Goal: Information Seeking & Learning: Learn about a topic

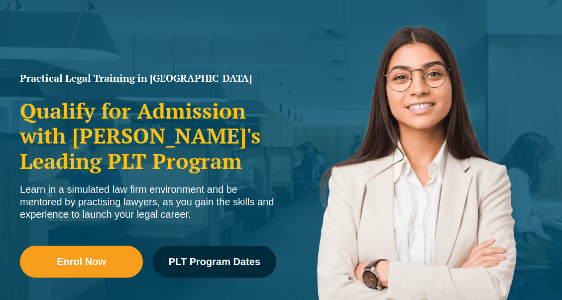
scroll to position [199, 0]
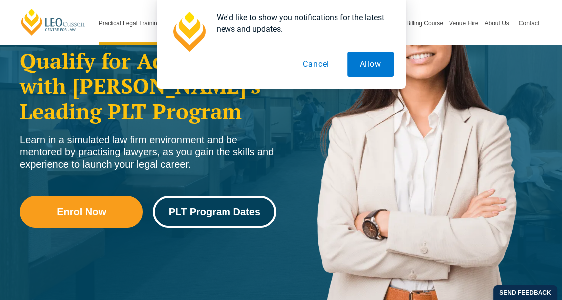
click at [213, 213] on span "PLT Program Dates" at bounding box center [215, 212] width 92 height 10
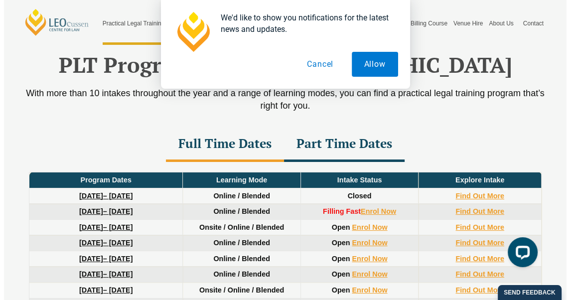
scroll to position [1288, 0]
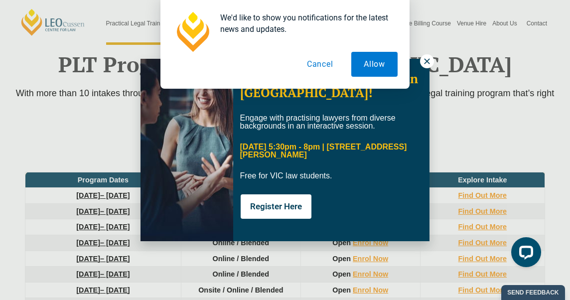
click at [427, 61] on div "We'd like to show you notifications for the latest news and updates. Allow Canc…" at bounding box center [285, 44] width 570 height 89
click at [431, 62] on div "We'd like to show you notifications for the latest news and updates. Allow Canc…" at bounding box center [285, 44] width 570 height 89
click at [321, 65] on button "Cancel" at bounding box center [319, 64] width 51 height 25
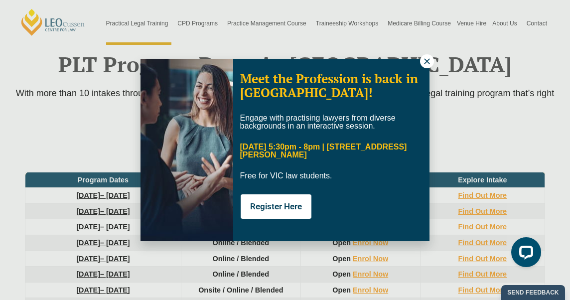
click at [425, 58] on icon at bounding box center [426, 61] width 9 height 9
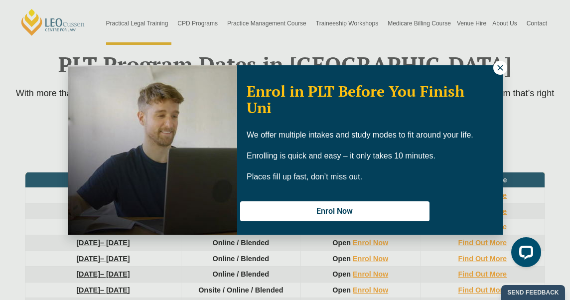
click at [497, 67] on icon at bounding box center [499, 67] width 9 height 9
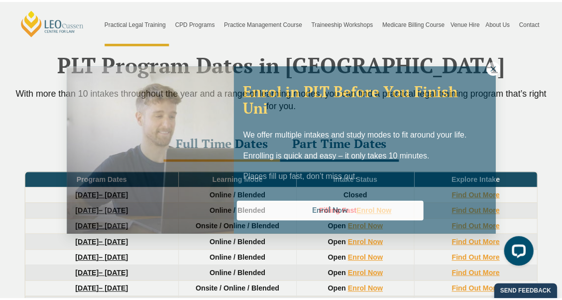
scroll to position [1283, 0]
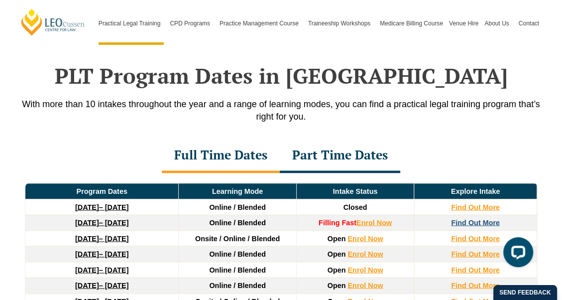
click at [485, 218] on strong "Find Out More" at bounding box center [475, 222] width 49 height 8
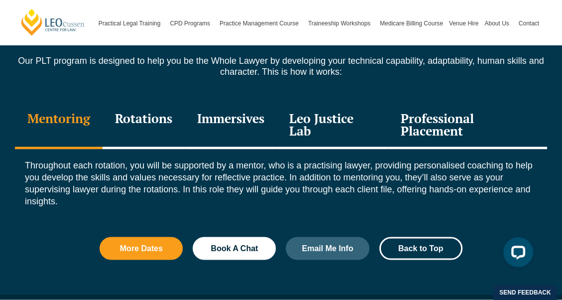
scroll to position [1493, 0]
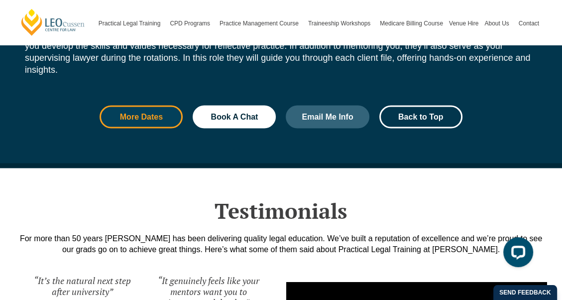
click at [137, 113] on span "More Dates" at bounding box center [141, 117] width 43 height 8
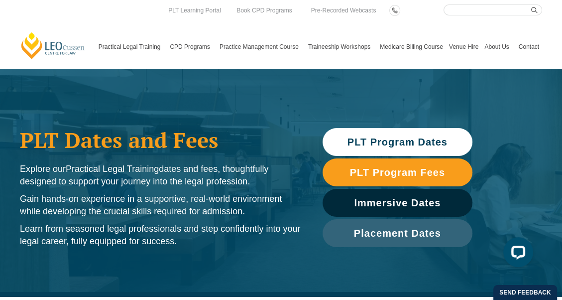
click at [412, 143] on span "PLT Program Dates" at bounding box center [397, 142] width 100 height 10
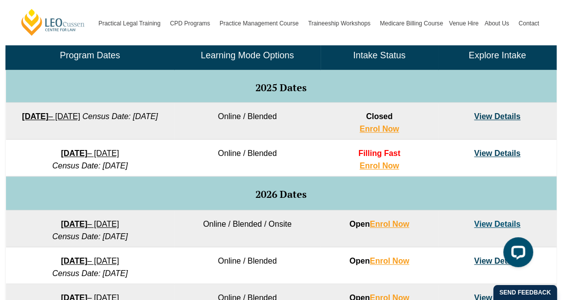
scroll to position [496, 0]
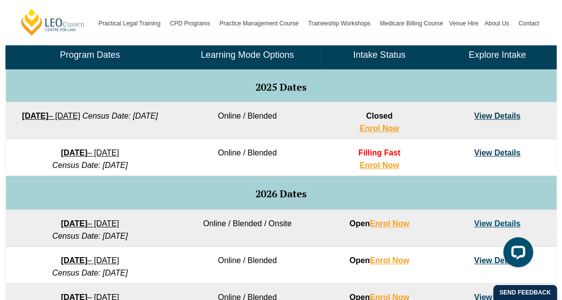
click at [490, 149] on link "View Details" at bounding box center [497, 152] width 46 height 8
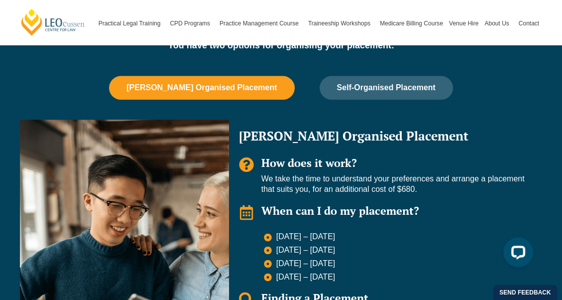
scroll to position [846, 0]
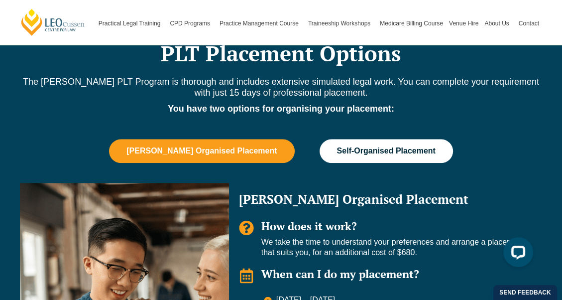
click at [392, 146] on span "Self-Organised Placement" at bounding box center [386, 150] width 99 height 9
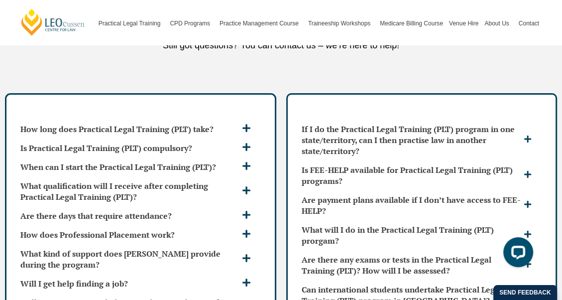
scroll to position [2887, 0]
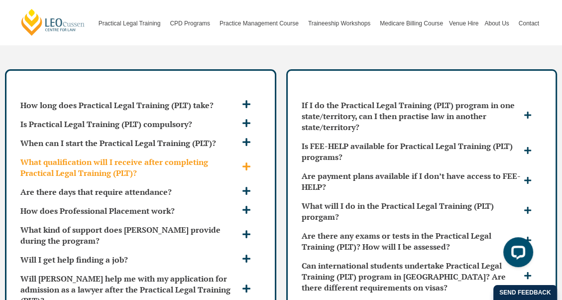
click at [246, 162] on icon at bounding box center [246, 166] width 8 height 8
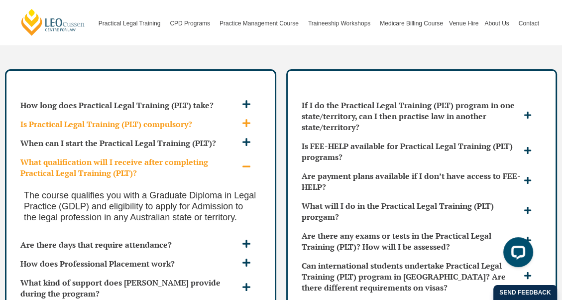
click at [247, 118] on icon at bounding box center [246, 122] width 9 height 9
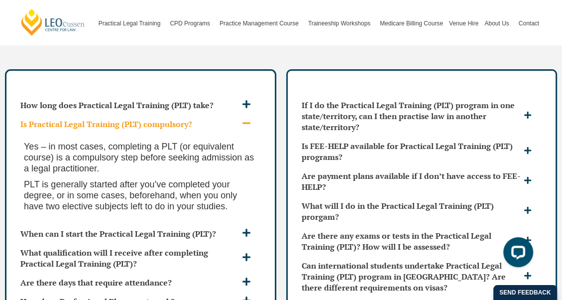
scroll to position [2987, 0]
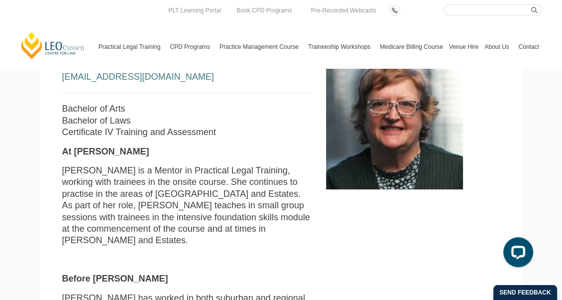
scroll to position [50, 0]
